Goal: Transaction & Acquisition: Download file/media

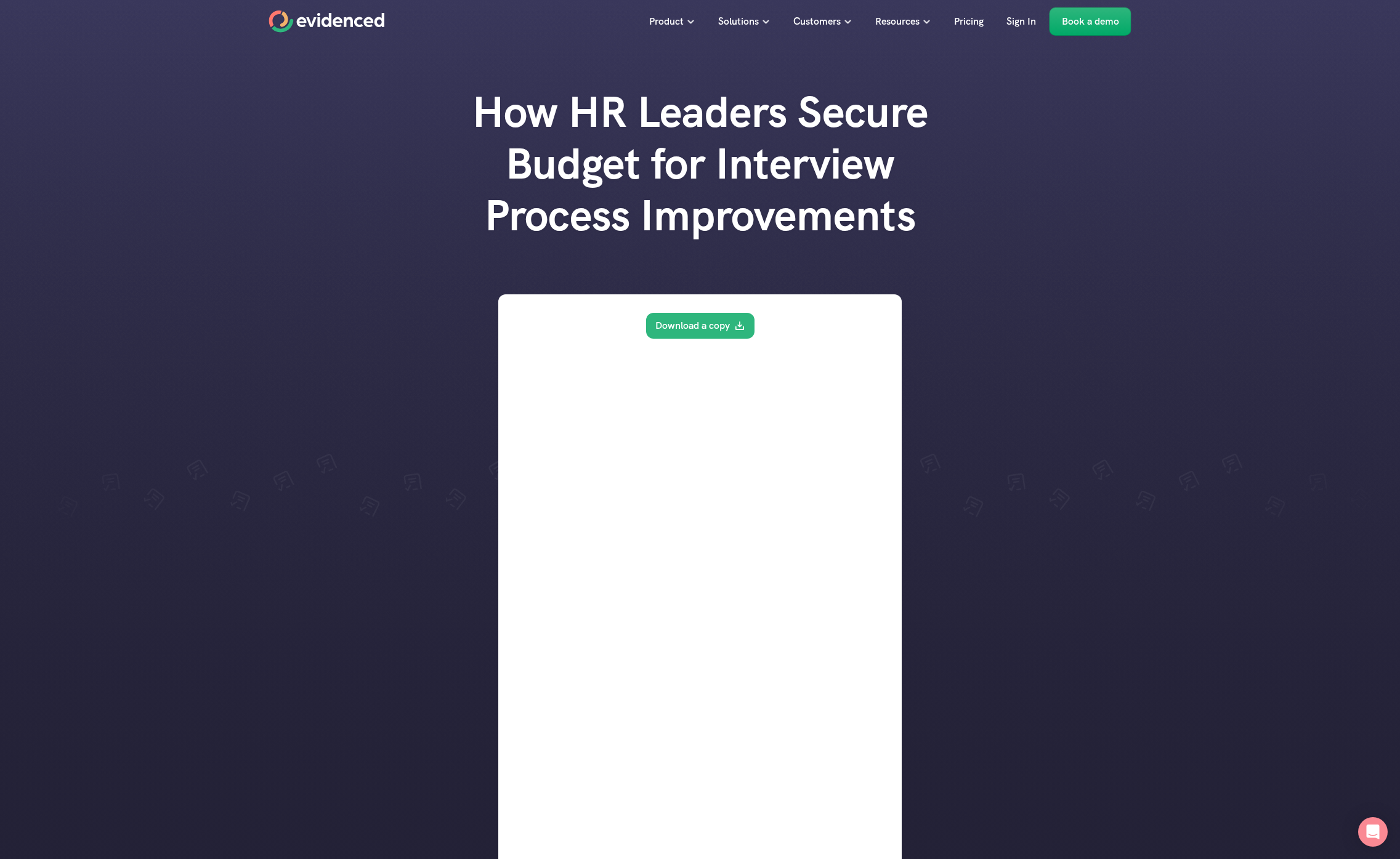
click at [375, 422] on div at bounding box center [700, 484] width 1400 height 968
click at [187, 204] on div "How HR Leaders Secure Budget for Interview Process Improvements" at bounding box center [700, 176] width 1400 height 180
